Goal: Check status: Check status

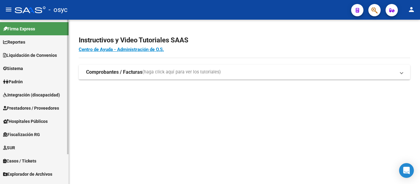
click at [28, 75] on link "Padrón" at bounding box center [34, 81] width 69 height 13
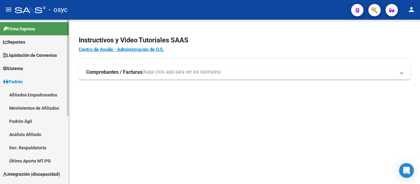
click at [38, 123] on link "Padrón Ágil" at bounding box center [34, 121] width 69 height 13
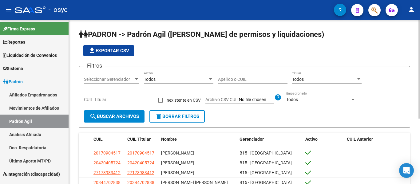
click at [232, 82] on div "Apellido o CUIL" at bounding box center [253, 77] width 70 height 12
paste input "26195312"
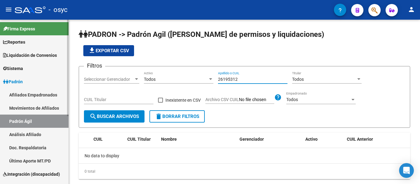
type input "26195312"
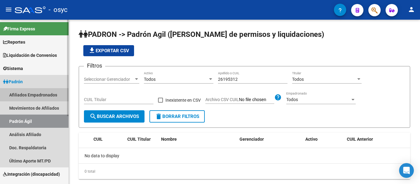
click at [51, 96] on link "Afiliados Empadronados" at bounding box center [34, 94] width 69 height 13
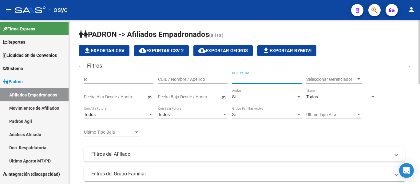
click at [248, 81] on input "CUIL Titular" at bounding box center [267, 79] width 70 height 5
paste input "26195312"
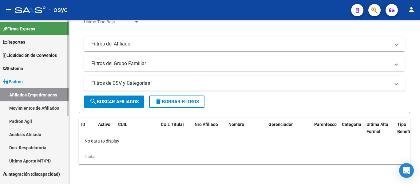
type input "26195312"
